Goal: Register for event/course

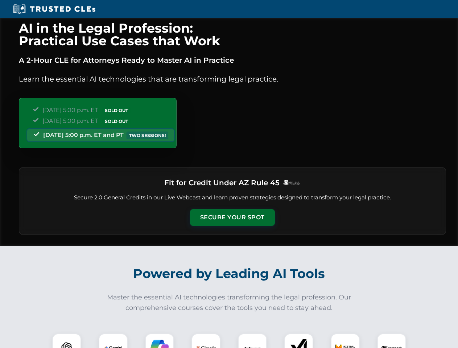
click at [232, 217] on button "Secure Your Spot" at bounding box center [232, 217] width 85 height 17
click at [67, 341] on img at bounding box center [66, 347] width 21 height 21
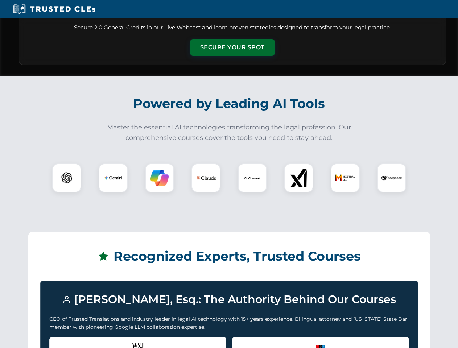
click at [113, 341] on div "Recognized by the WSJ [PERSON_NAME] was featured for his expertise in AI legal …" at bounding box center [137, 351] width 177 height 29
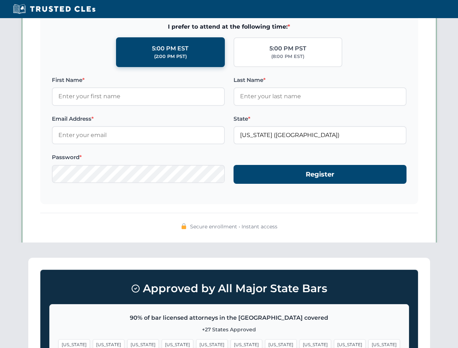
click at [265, 341] on span "[US_STATE]" at bounding box center [281, 344] width 32 height 11
click at [334, 341] on span "[US_STATE]" at bounding box center [350, 344] width 32 height 11
